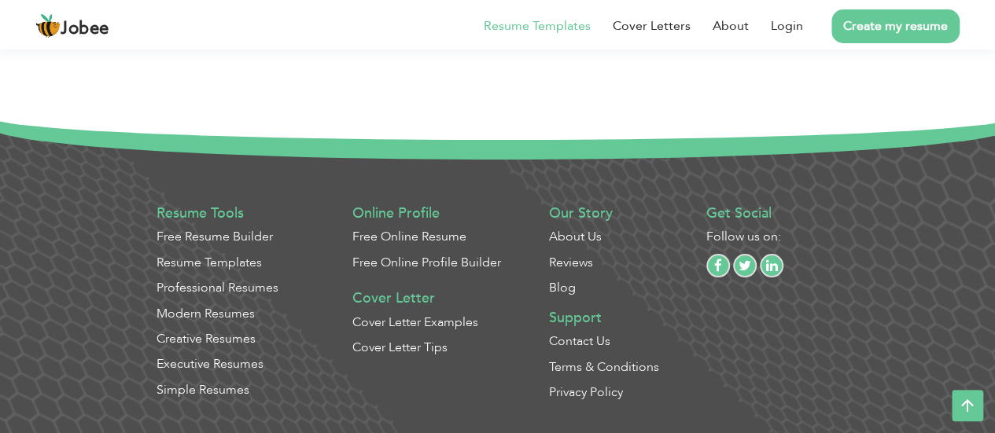
scroll to position [6055, 0]
click at [780, 18] on link "Login" at bounding box center [787, 26] width 32 height 19
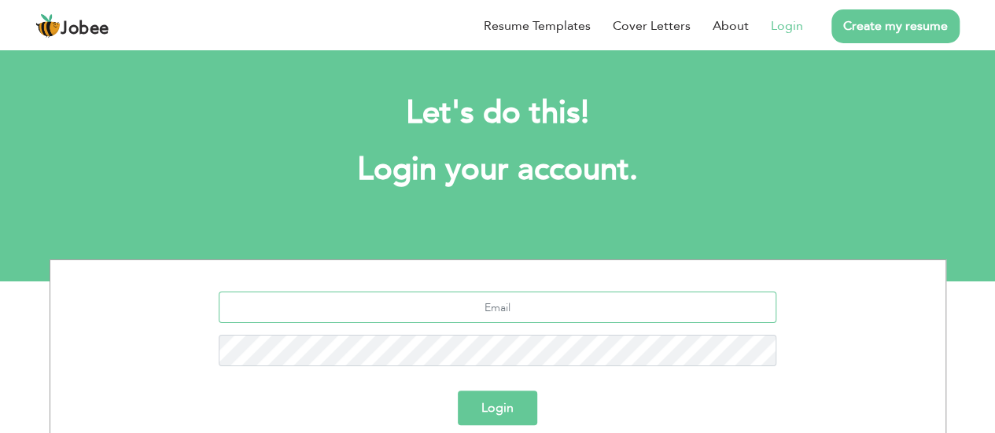
click at [525, 303] on input "text" at bounding box center [498, 307] width 558 height 31
type input "ch.mzain35@gmail.com"
click at [492, 410] on button "Login" at bounding box center [497, 408] width 79 height 35
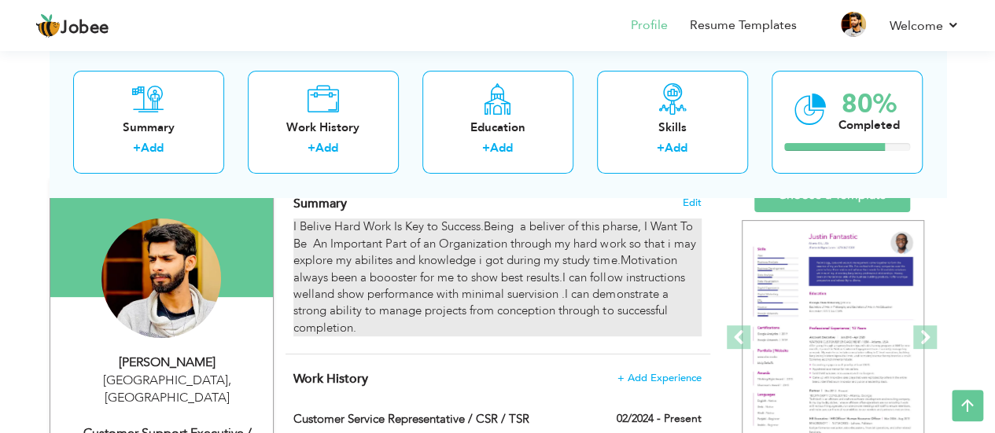
scroll to position [124, 0]
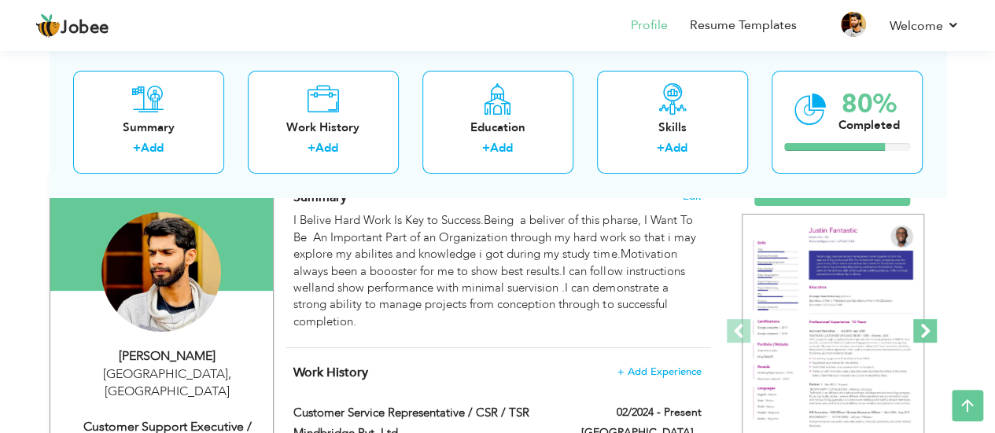
click at [928, 331] on span at bounding box center [925, 331] width 24 height 24
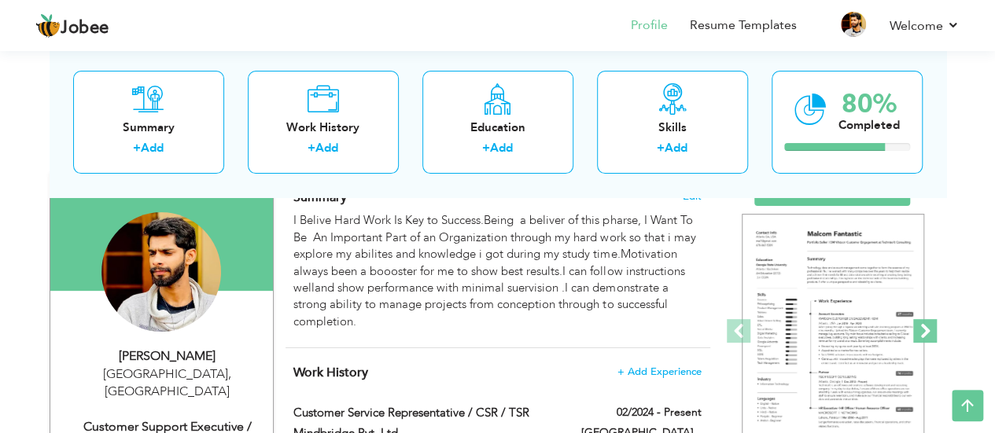
click at [928, 331] on span at bounding box center [925, 331] width 24 height 24
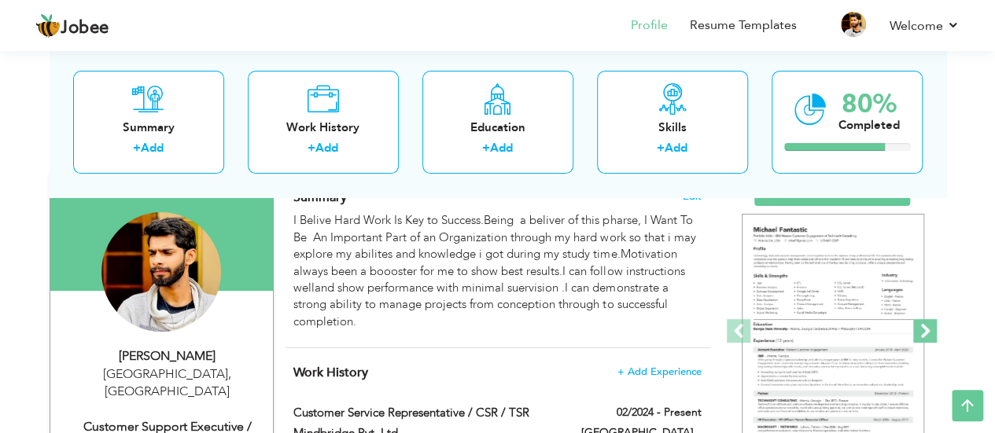
click at [928, 331] on span at bounding box center [925, 331] width 24 height 24
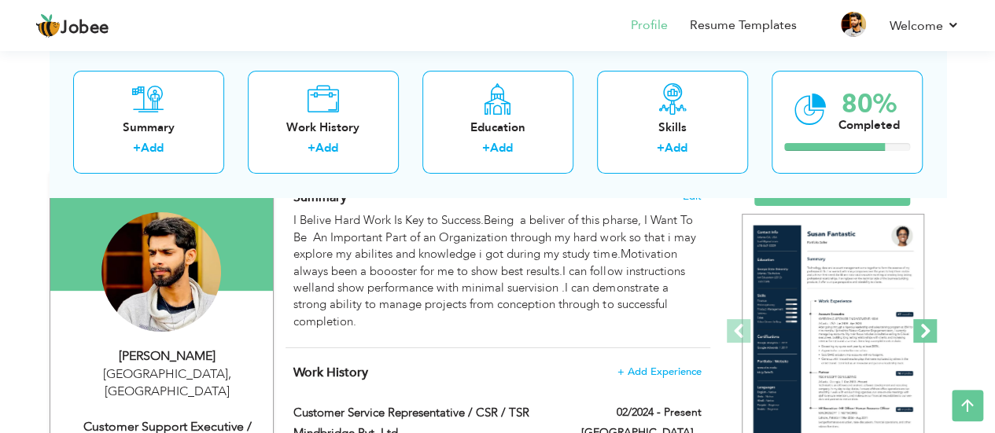
click at [928, 331] on span at bounding box center [925, 331] width 24 height 24
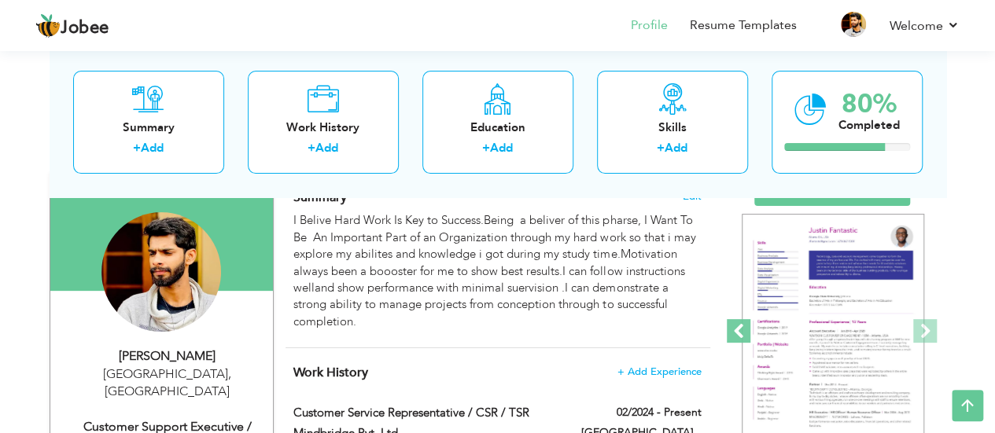
click at [746, 325] on span at bounding box center [739, 331] width 24 height 24
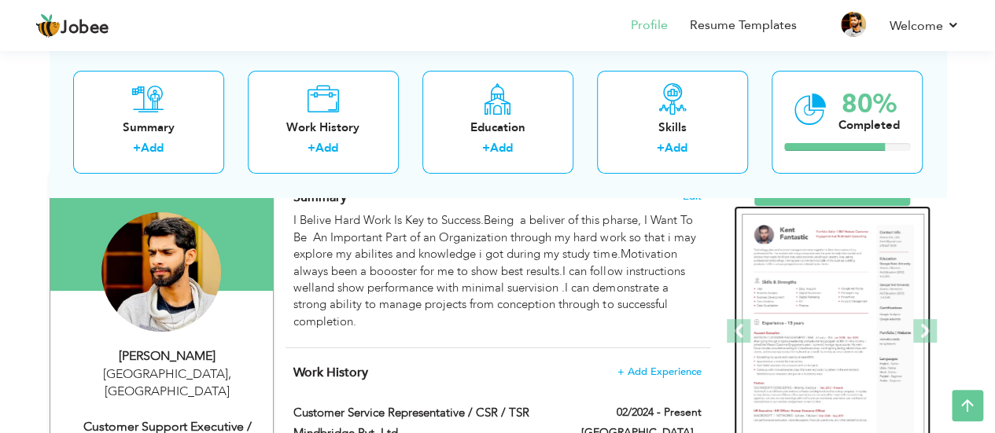
click at [846, 297] on img at bounding box center [833, 332] width 182 height 236
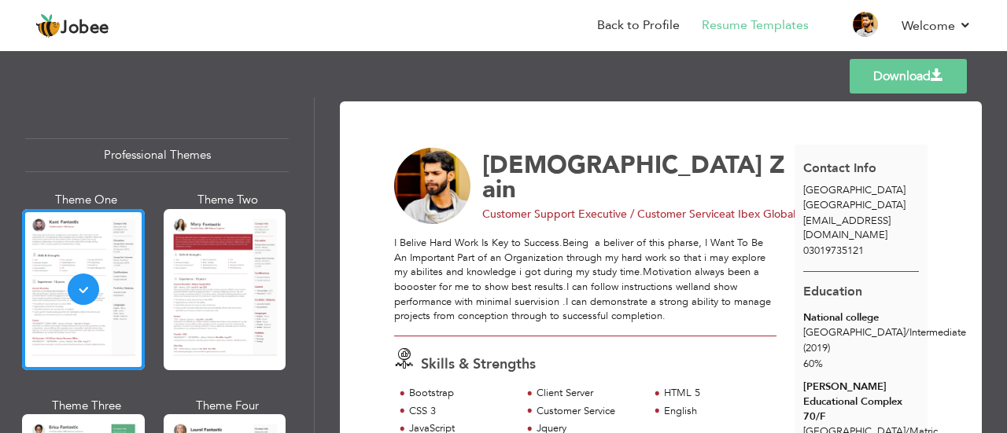
click at [284, 293] on div "Professional Themes Theme One Theme Two Theme Three Theme Six" at bounding box center [157, 266] width 314 height 336
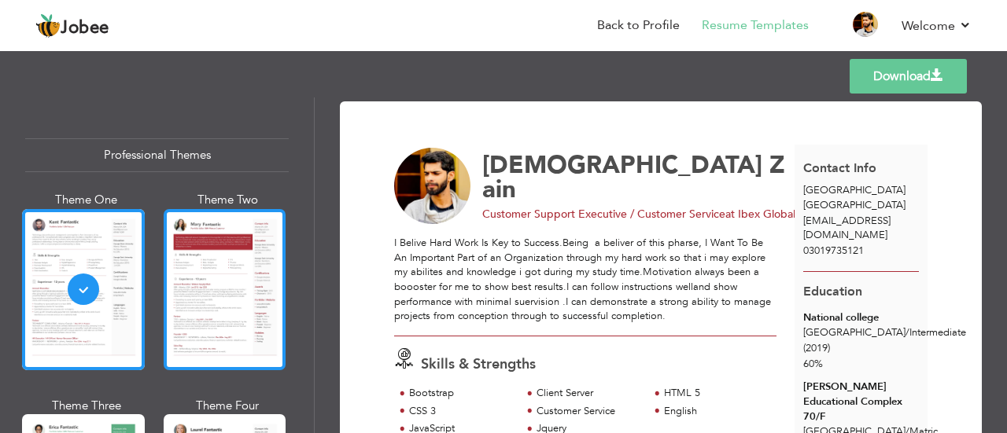
click at [255, 293] on div at bounding box center [225, 289] width 123 height 161
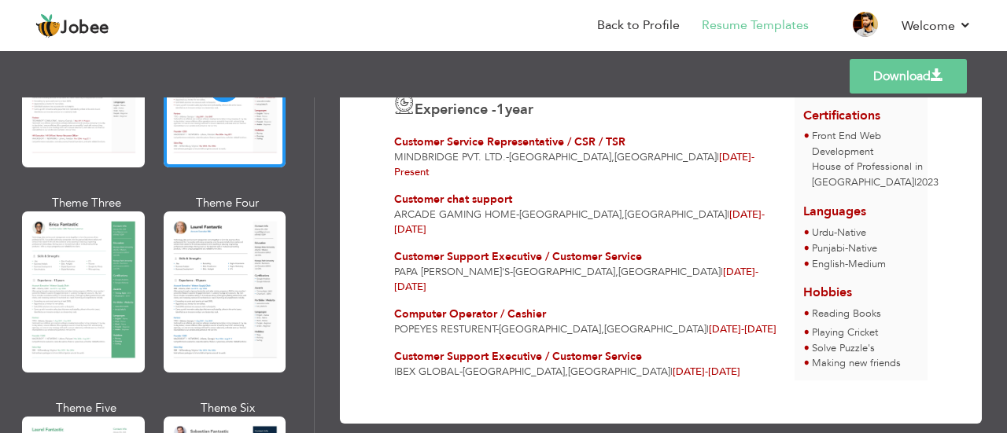
scroll to position [205, 0]
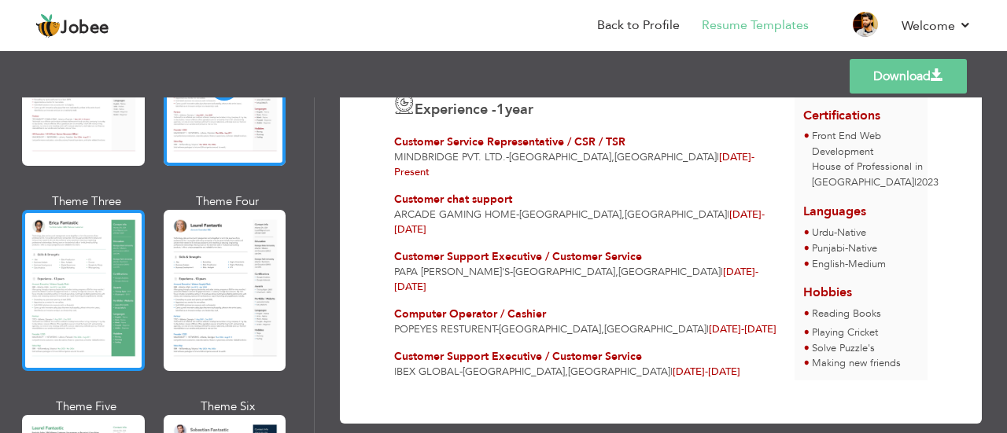
click at [121, 275] on div at bounding box center [83, 290] width 123 height 161
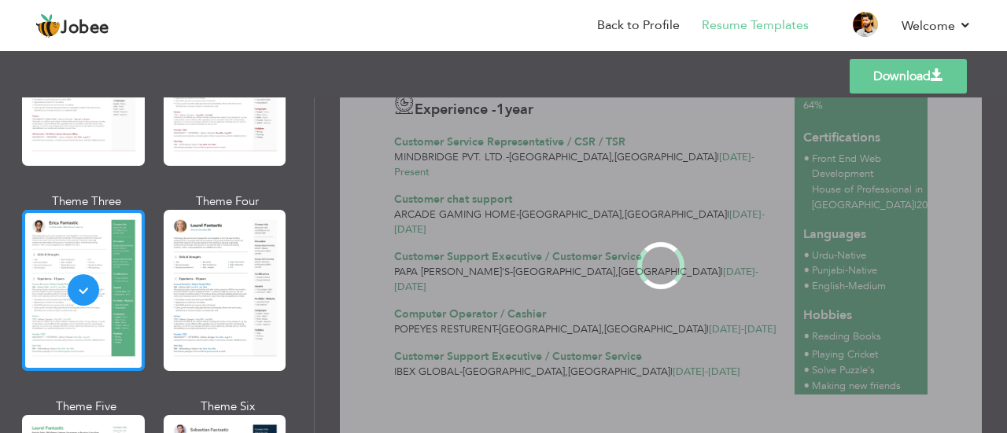
scroll to position [0, 0]
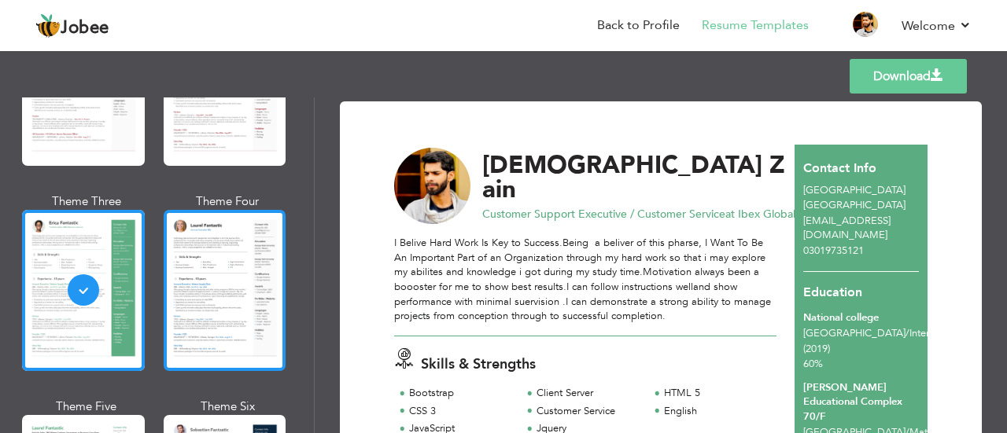
click at [198, 274] on div at bounding box center [225, 290] width 123 height 161
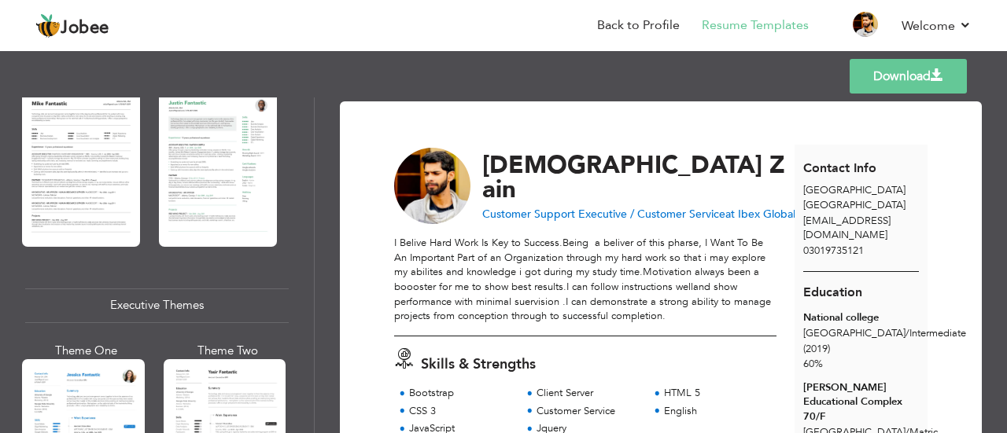
scroll to position [1003, 0]
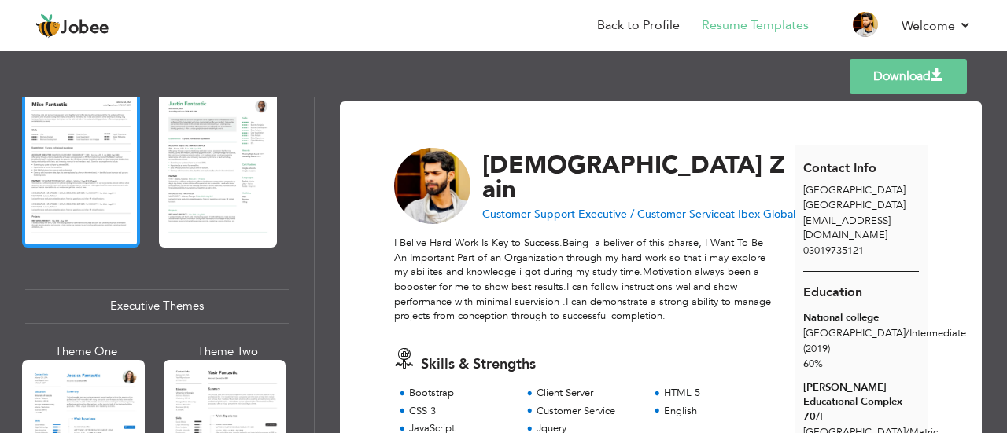
click at [94, 219] on div at bounding box center [81, 169] width 118 height 156
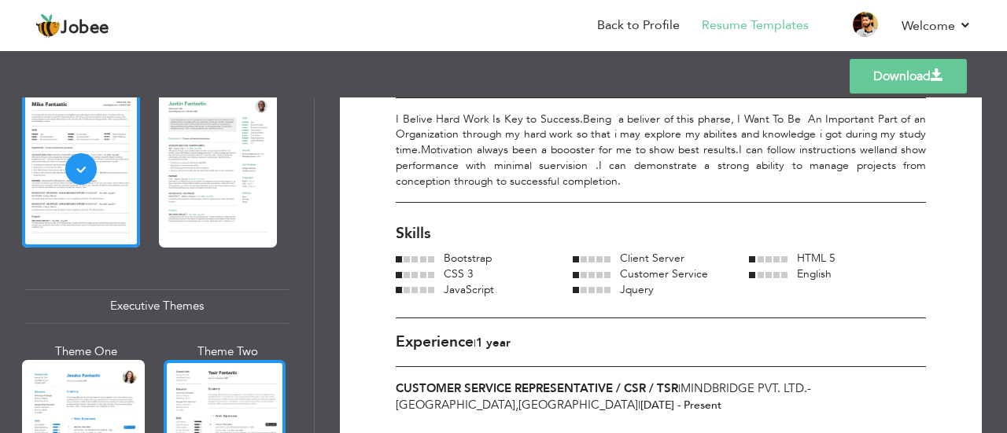
scroll to position [1129, 0]
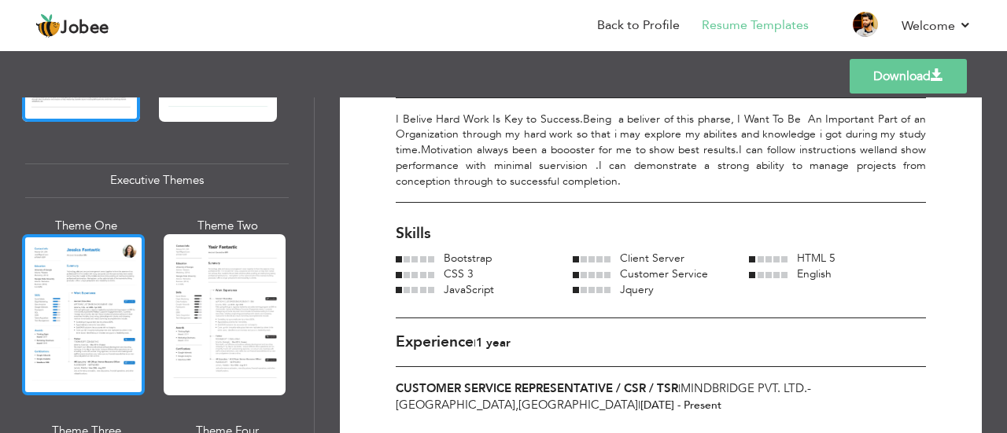
click at [94, 315] on div at bounding box center [83, 314] width 123 height 161
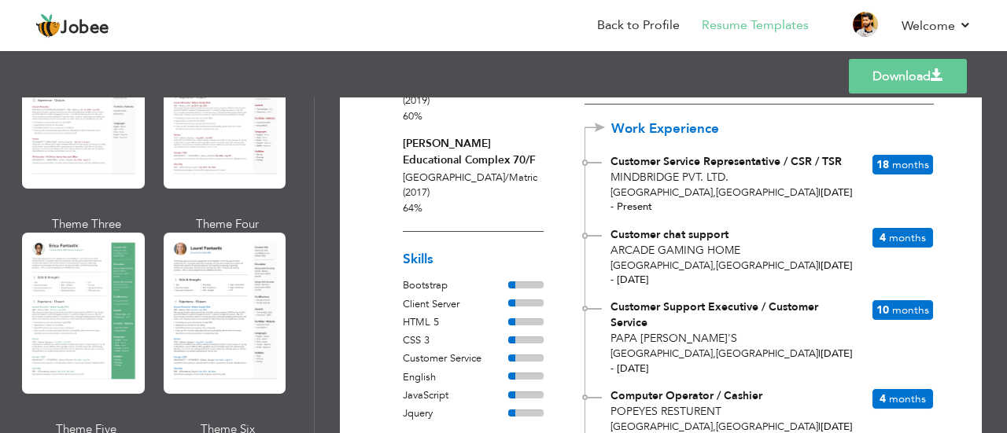
scroll to position [182, 0]
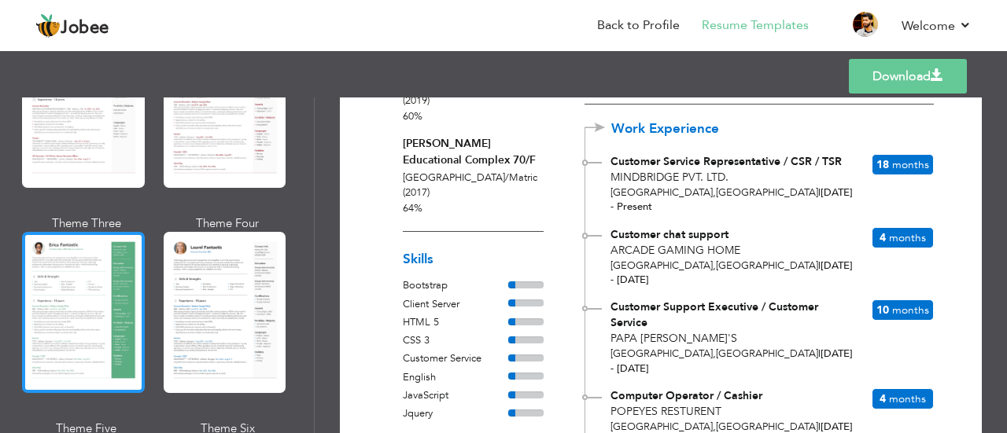
click at [101, 281] on div at bounding box center [83, 312] width 123 height 161
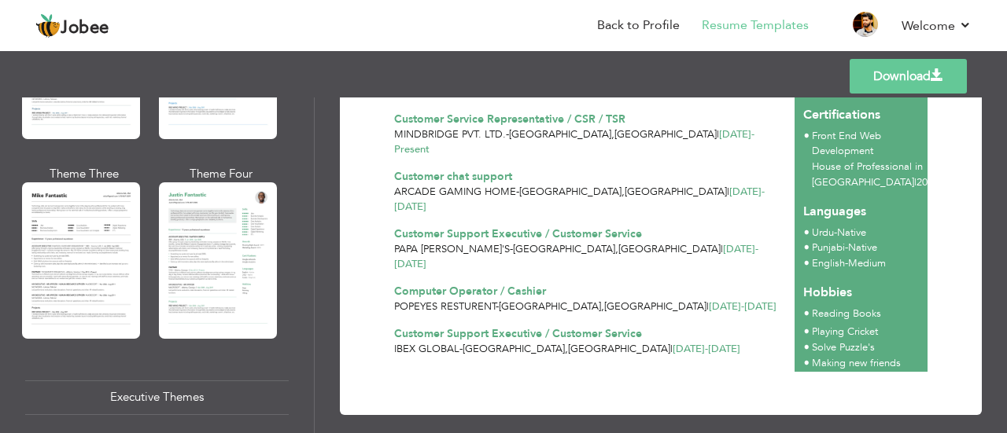
scroll to position [911, 0]
click at [193, 311] on div at bounding box center [218, 261] width 118 height 156
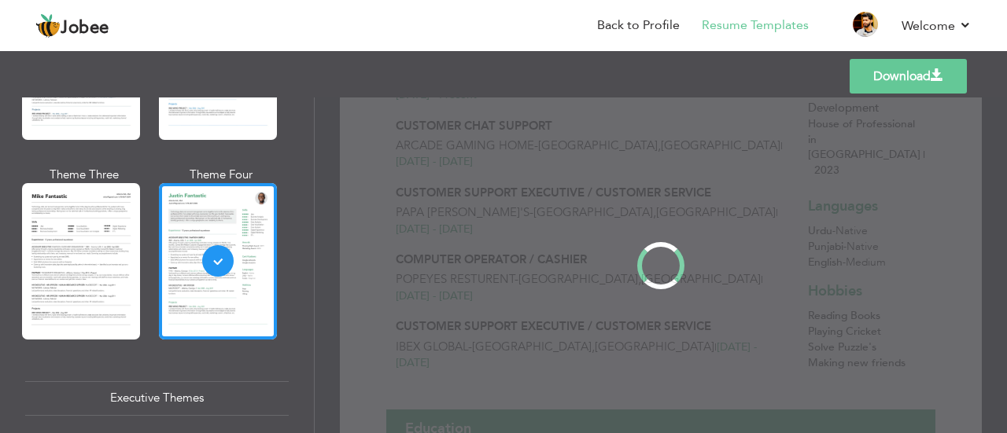
scroll to position [0, 0]
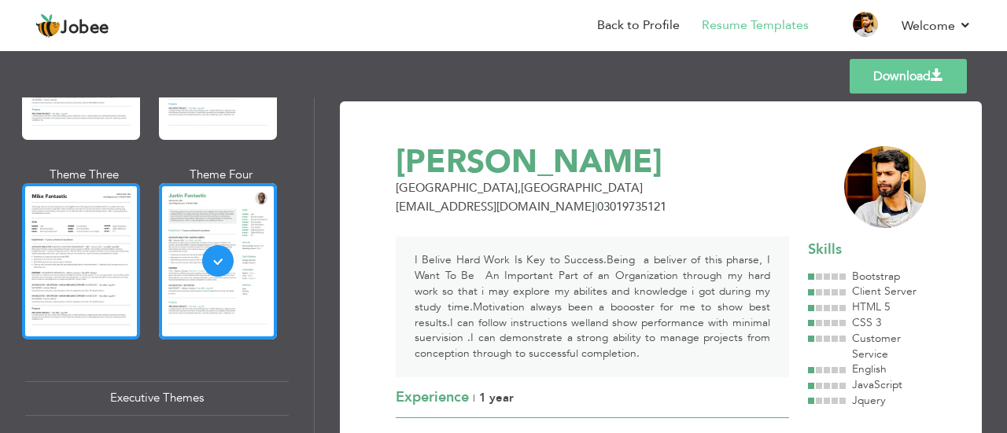
click at [113, 276] on div at bounding box center [81, 261] width 118 height 156
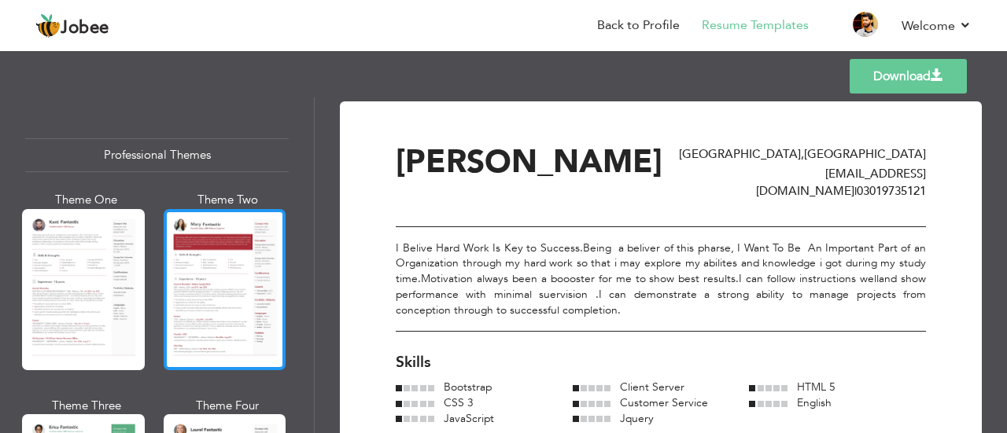
click at [246, 288] on div at bounding box center [225, 289] width 123 height 161
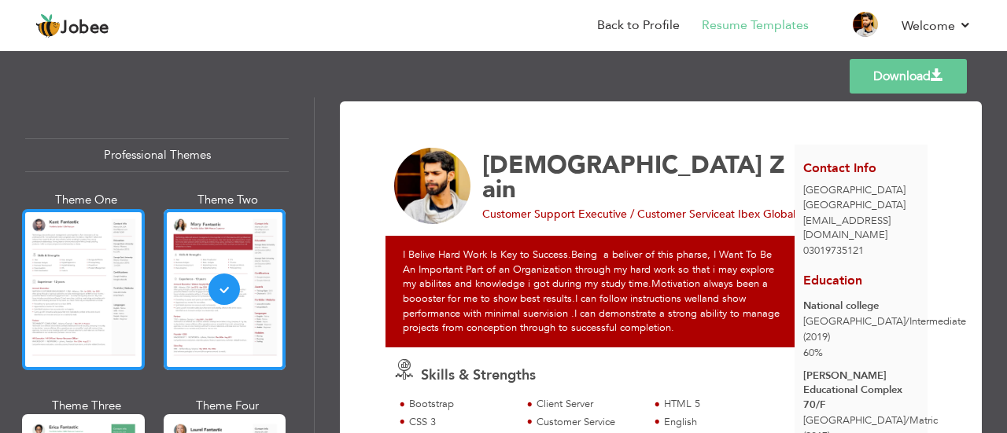
click at [116, 326] on div at bounding box center [83, 289] width 123 height 161
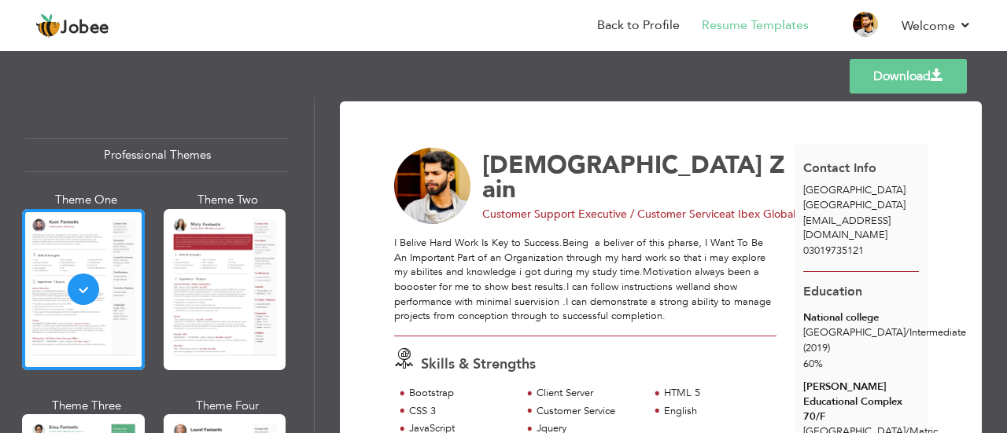
click at [902, 75] on link "Download" at bounding box center [907, 76] width 117 height 35
